Goal: Use online tool/utility: Utilize a website feature to perform a specific function

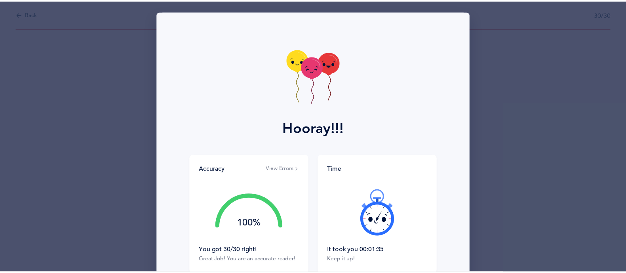
scroll to position [51, 0]
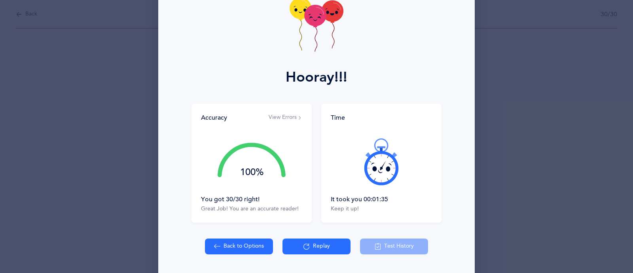
click at [260, 244] on button "Back to Options" at bounding box center [239, 246] width 68 height 16
select select "4"
select select "27"
select select "single"
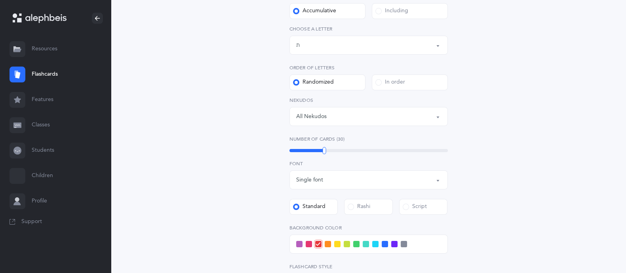
scroll to position [359, 0]
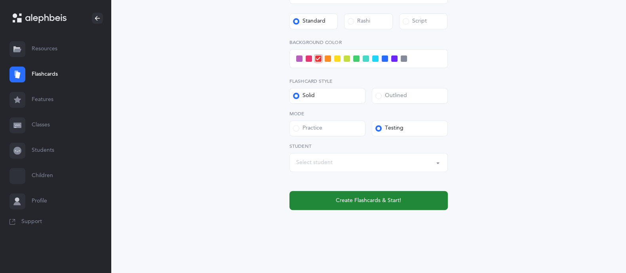
click at [364, 197] on span "Create Flashcards & Start!" at bounding box center [368, 200] width 65 height 8
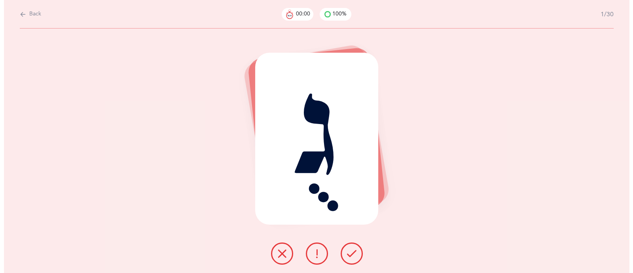
scroll to position [0, 0]
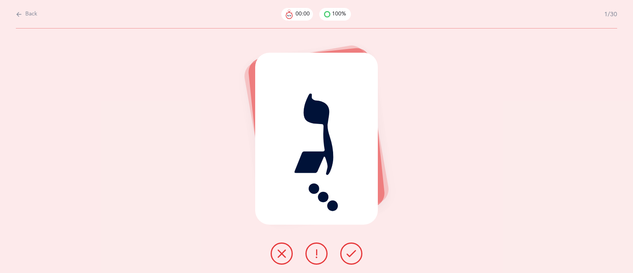
click at [158, 179] on div "גֻ" at bounding box center [316, 150] width 633 height 244
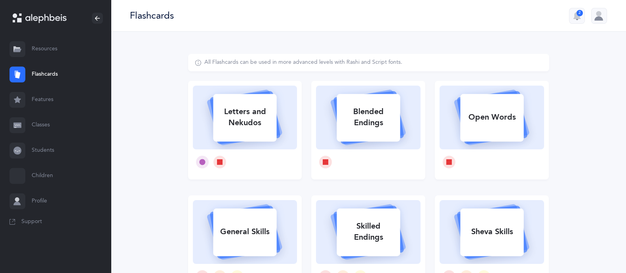
select select
select select "single"
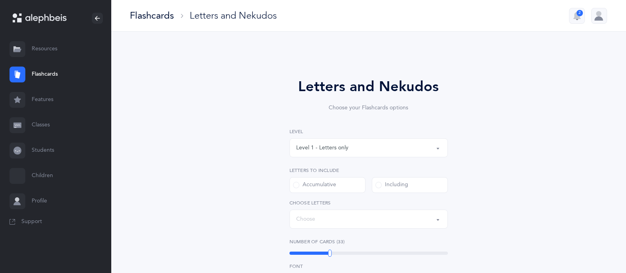
click at [230, 111] on div "Letters and Nekudos Choose your Flashcards options Level 1 - Letters only Level…" at bounding box center [368, 274] width 361 height 440
select select "27"
click at [342, 152] on div "Level 1 - Letters only" at bounding box center [368, 147] width 145 height 13
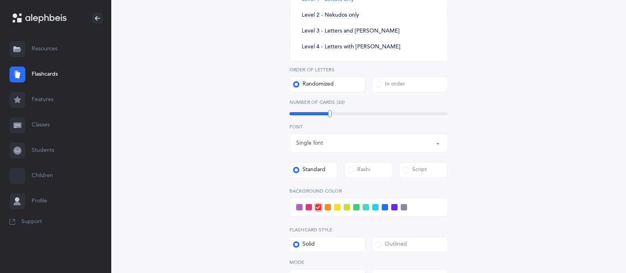
scroll to position [175, 0]
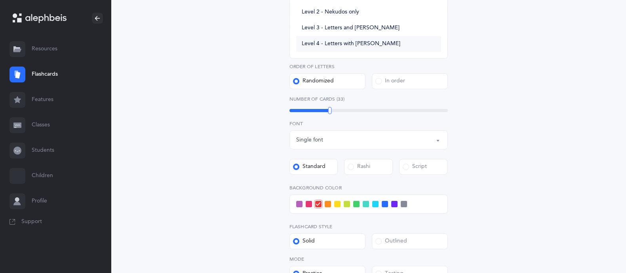
click at [338, 43] on span "Level 4 - Letters with [PERSON_NAME]" at bounding box center [351, 43] width 99 height 7
select select "4"
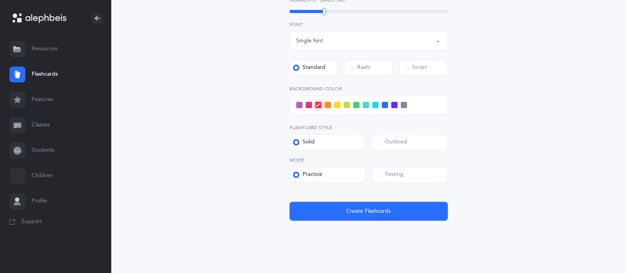
scroll to position [313, 0]
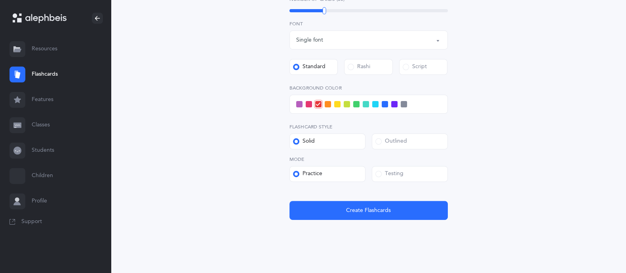
click at [406, 176] on label "Testing" at bounding box center [410, 174] width 76 height 16
click at [0, 0] on input "Testing" at bounding box center [0, 0] width 0 height 0
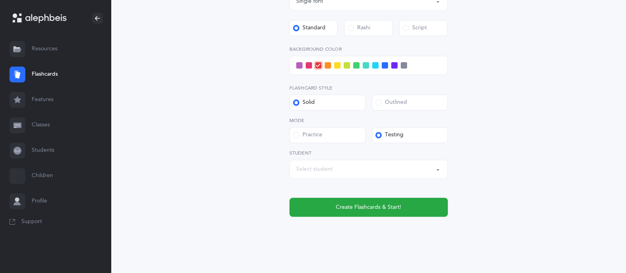
scroll to position [359, 0]
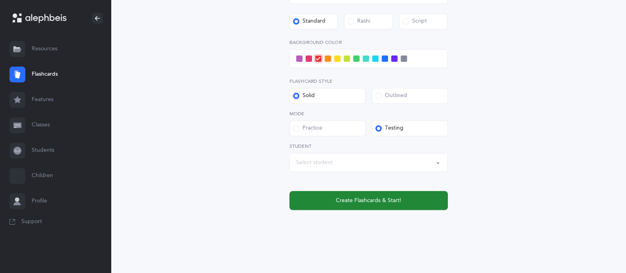
click at [330, 203] on button "Create Flashcards & Start!" at bounding box center [368, 200] width 158 height 19
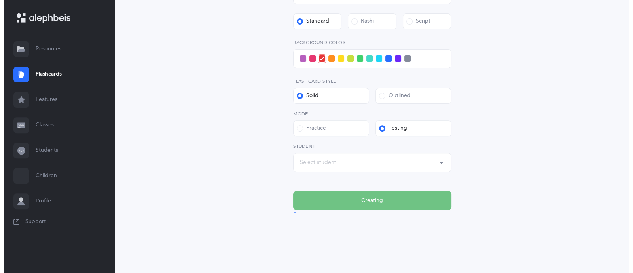
scroll to position [0, 0]
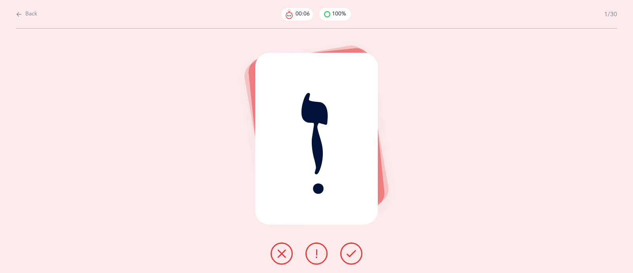
click at [342, 256] on button at bounding box center [351, 253] width 22 height 22
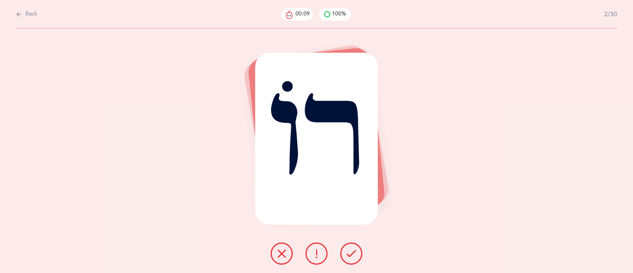
click at [353, 250] on icon at bounding box center [351, 253] width 9 height 9
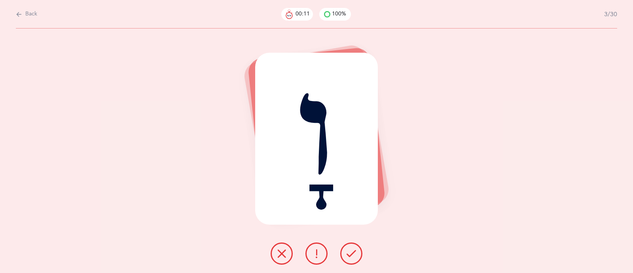
click at [353, 250] on icon at bounding box center [351, 253] width 9 height 9
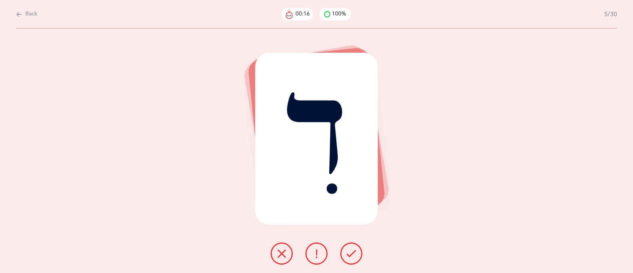
click at [353, 250] on icon at bounding box center [351, 253] width 9 height 9
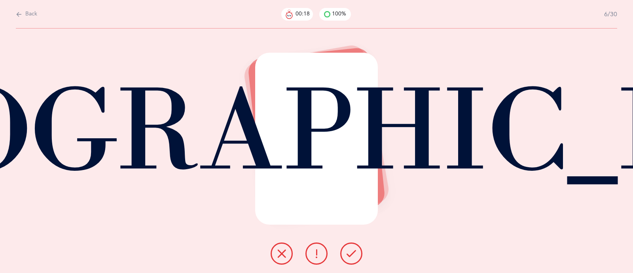
click at [353, 250] on icon at bounding box center [351, 253] width 9 height 9
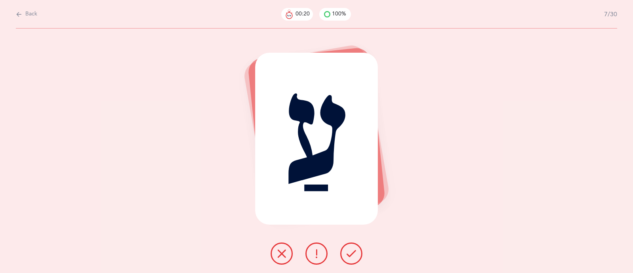
click at [353, 250] on icon at bounding box center [351, 253] width 9 height 9
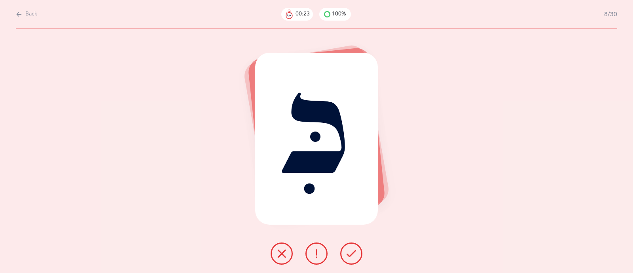
click at [353, 250] on icon at bounding box center [351, 253] width 9 height 9
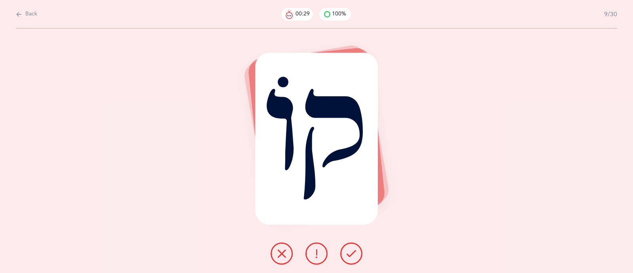
click at [315, 250] on icon at bounding box center [316, 253] width 9 height 9
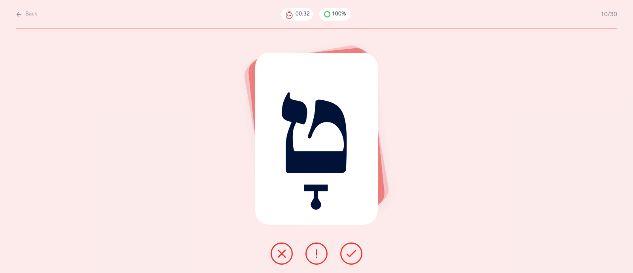
click at [343, 251] on div at bounding box center [316, 253] width 104 height 22
click at [343, 251] on button at bounding box center [351, 253] width 22 height 22
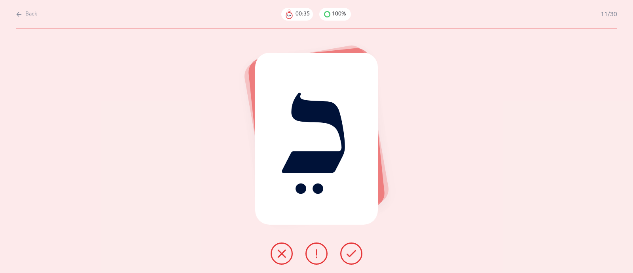
click at [348, 251] on icon at bounding box center [351, 253] width 9 height 9
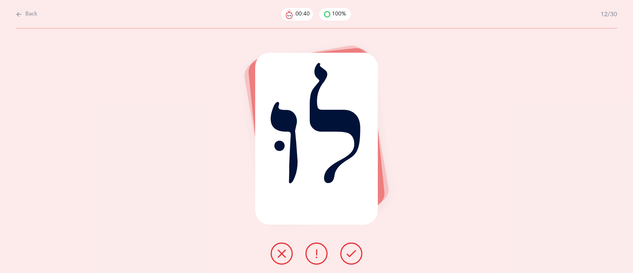
click at [348, 251] on icon at bounding box center [351, 253] width 9 height 9
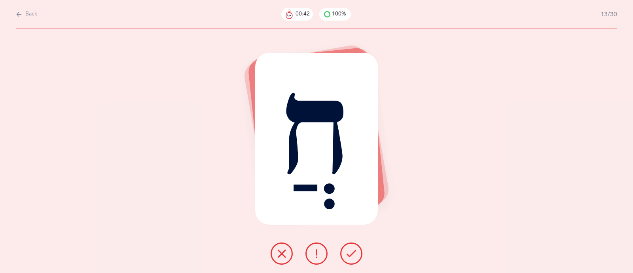
click at [348, 251] on icon at bounding box center [351, 253] width 9 height 9
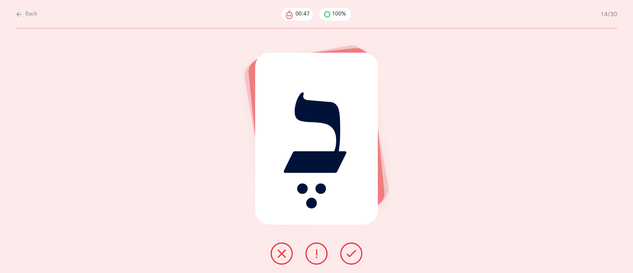
click at [348, 251] on icon at bounding box center [351, 253] width 9 height 9
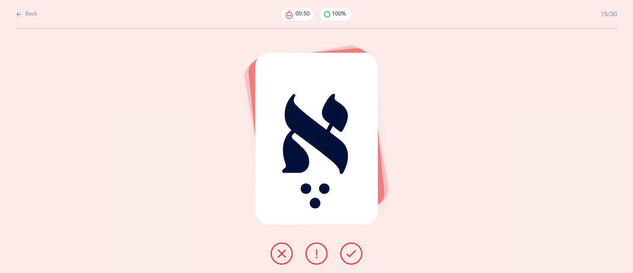
click at [348, 251] on icon at bounding box center [351, 253] width 9 height 9
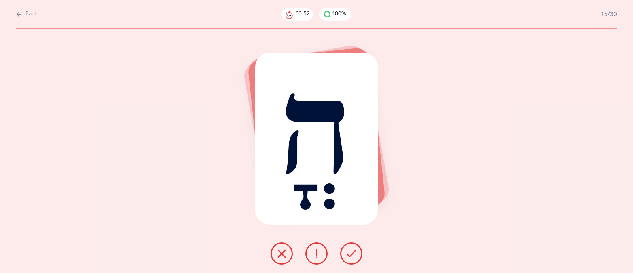
click at [348, 251] on icon at bounding box center [351, 253] width 9 height 9
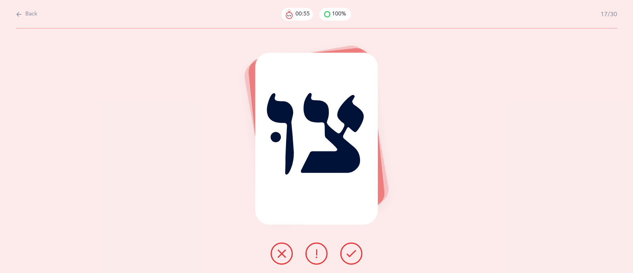
click at [348, 251] on icon at bounding box center [351, 253] width 9 height 9
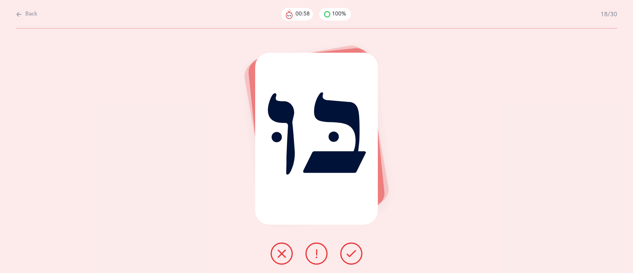
click at [348, 251] on icon at bounding box center [351, 253] width 9 height 9
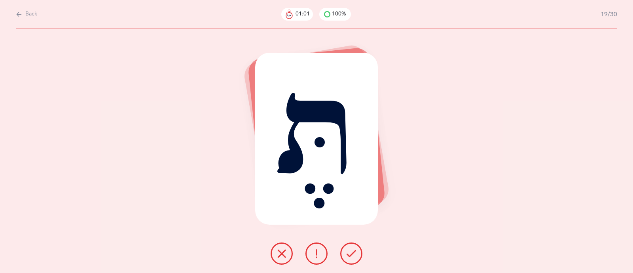
click at [348, 251] on icon at bounding box center [351, 253] width 9 height 9
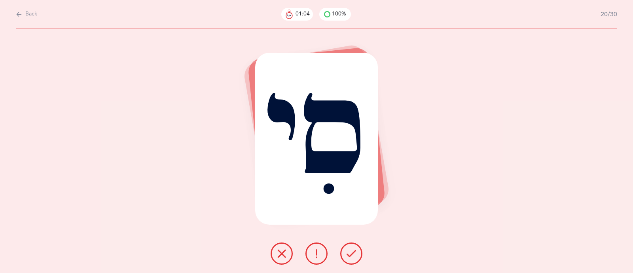
click at [348, 251] on icon at bounding box center [351, 253] width 9 height 9
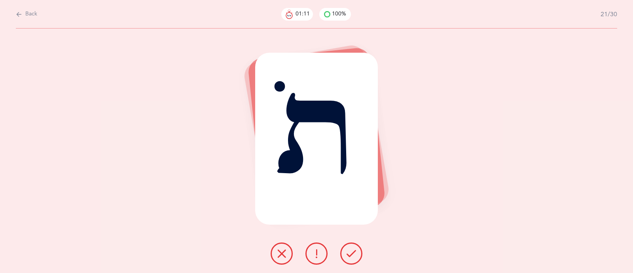
click at [311, 252] on button at bounding box center [317, 253] width 22 height 22
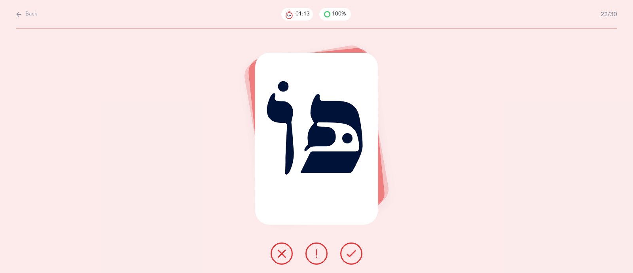
click at [350, 257] on icon at bounding box center [351, 253] width 9 height 9
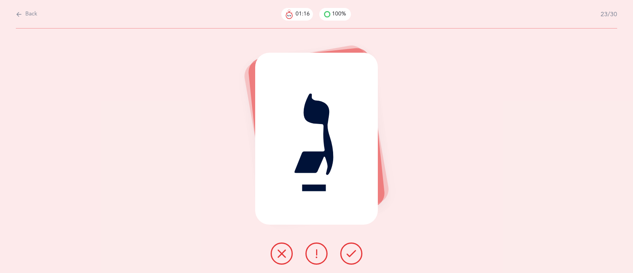
click at [350, 257] on icon at bounding box center [351, 253] width 9 height 9
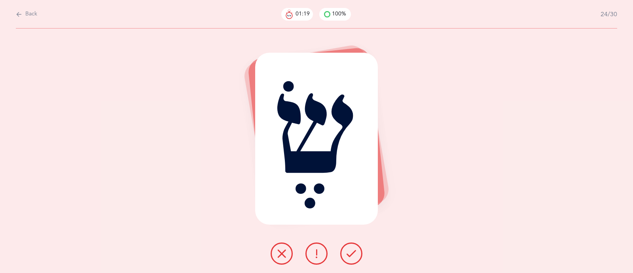
click at [350, 257] on icon at bounding box center [351, 253] width 9 height 9
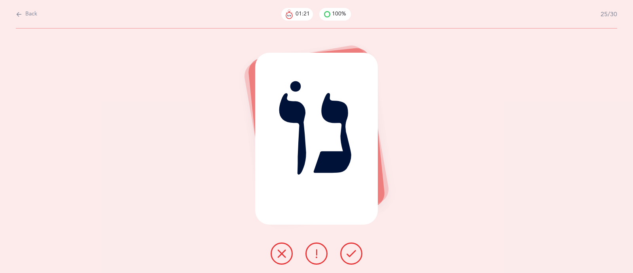
click at [350, 257] on icon at bounding box center [351, 253] width 9 height 9
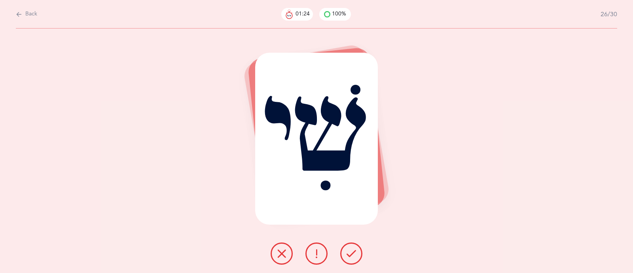
click at [350, 257] on icon at bounding box center [351, 253] width 9 height 9
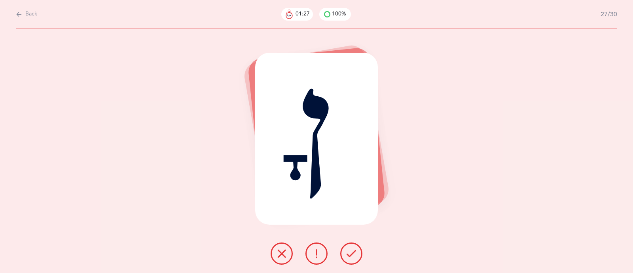
click at [350, 257] on icon at bounding box center [351, 253] width 9 height 9
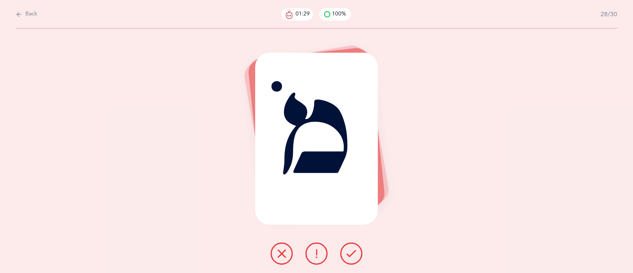
click at [350, 257] on icon at bounding box center [351, 253] width 9 height 9
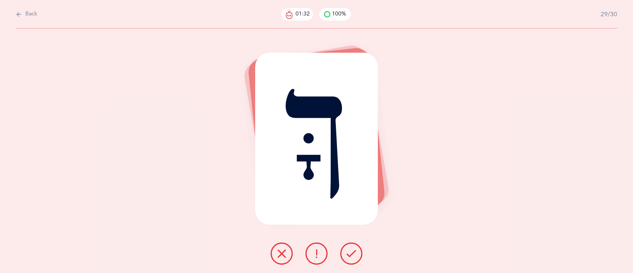
click at [350, 257] on icon at bounding box center [351, 253] width 9 height 9
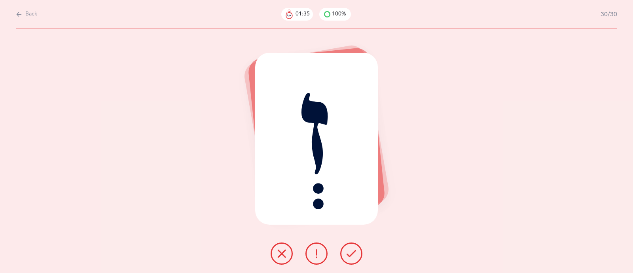
click at [350, 257] on icon at bounding box center [351, 253] width 9 height 9
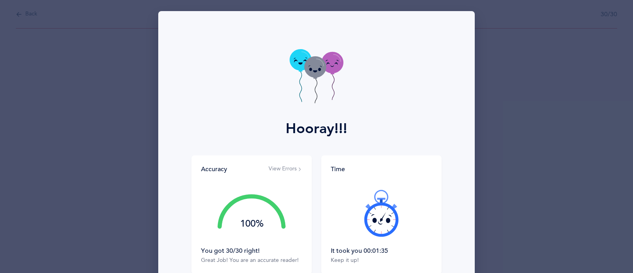
click at [529, 109] on div "Hooray!!! Accuracy View Errors 100% You got 30/30 right! Great Job! You are an …" at bounding box center [316, 136] width 633 height 273
